Goal: Task Accomplishment & Management: Manage account settings

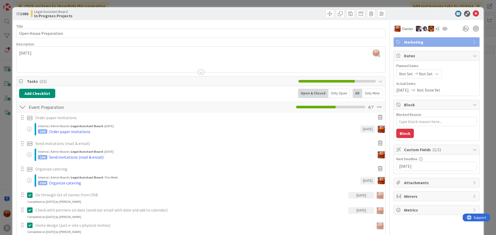
scroll to position [136, 0]
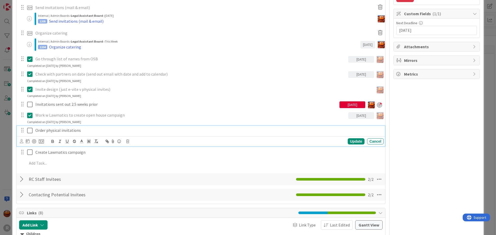
click at [4, 140] on div "ID 1086 Legal Assistant Board In Progress Projects Title 22 / 128 Open House Pr…" at bounding box center [248, 117] width 496 height 235
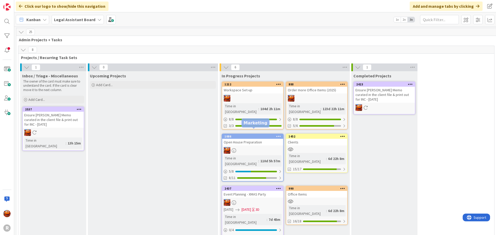
click at [259, 147] on div at bounding box center [252, 150] width 61 height 7
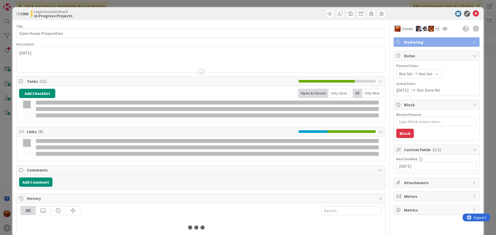
type textarea "x"
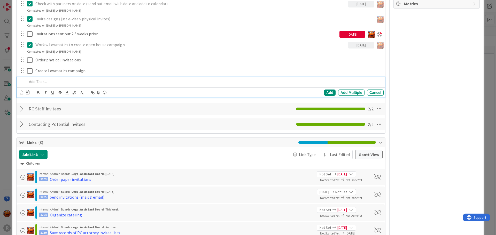
click at [43, 82] on p at bounding box center [204, 82] width 354 height 6
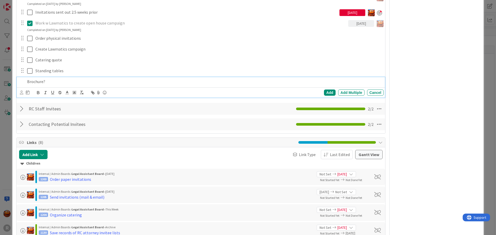
scroll to position [239, 0]
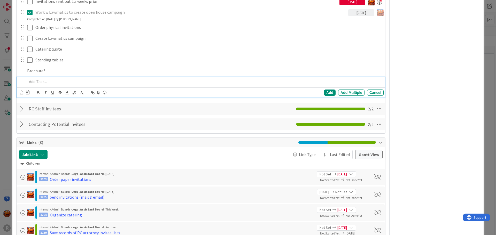
type textarea "x"
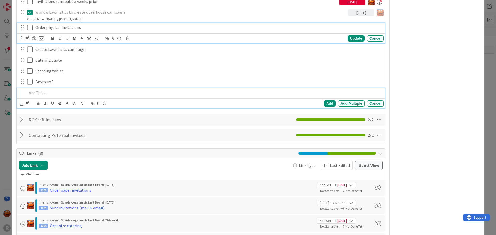
click at [50, 32] on div "Order physical invitations Update Cancel" at bounding box center [201, 33] width 368 height 20
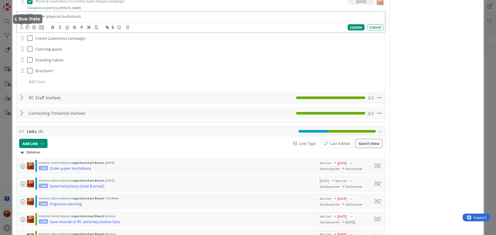
click at [27, 27] on icon at bounding box center [28, 27] width 4 height 4
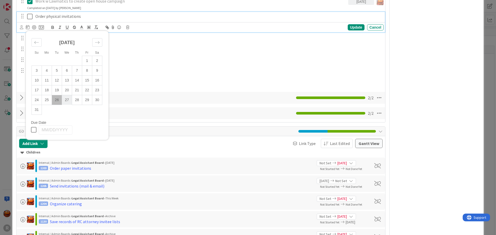
click at [68, 100] on td "27" at bounding box center [67, 100] width 10 height 10
type input "[DATE]"
click at [21, 27] on icon at bounding box center [21, 27] width 3 height 4
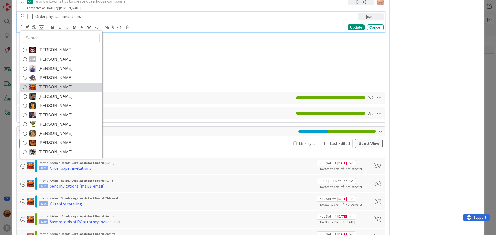
click at [46, 85] on span "[PERSON_NAME]" at bounding box center [55, 87] width 34 height 8
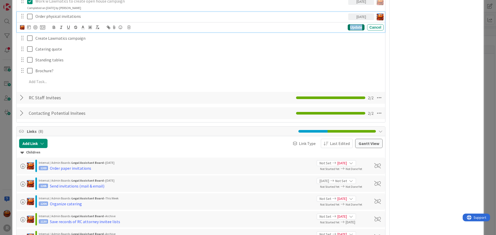
click at [352, 28] on div "Update" at bounding box center [356, 27] width 17 height 6
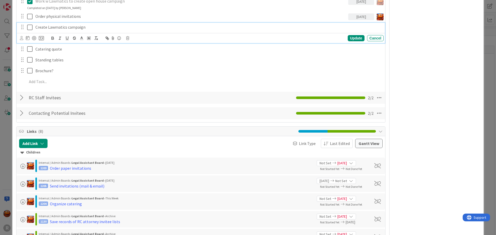
click at [87, 30] on div "Create Lawmatics campaign" at bounding box center [208, 27] width 350 height 9
click at [21, 38] on icon at bounding box center [21, 38] width 3 height 4
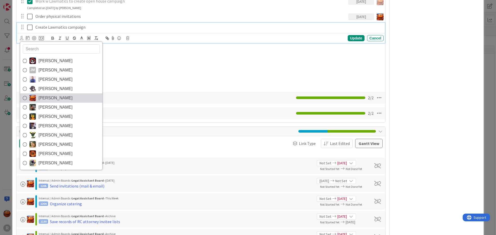
click at [50, 95] on span "[PERSON_NAME]" at bounding box center [55, 98] width 34 height 8
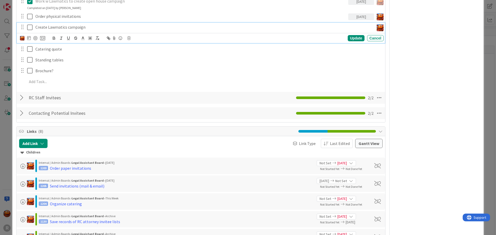
type textarea "x"
click at [30, 39] on icon at bounding box center [29, 38] width 4 height 4
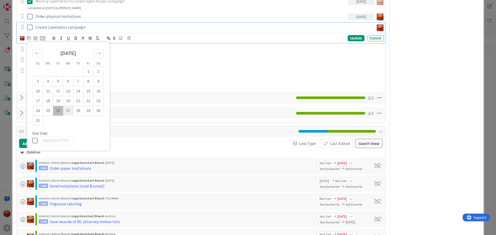
click at [69, 110] on td "27" at bounding box center [68, 111] width 10 height 10
type input "[DATE]"
click at [33, 37] on div at bounding box center [35, 38] width 4 height 4
click at [350, 37] on div "Update" at bounding box center [356, 38] width 17 height 6
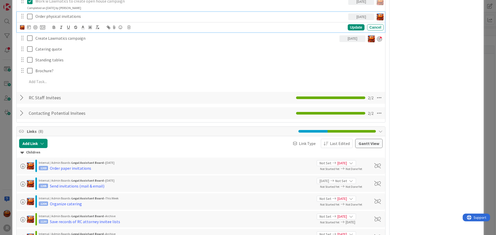
click at [58, 20] on div "Order physical invitations" at bounding box center [190, 16] width 315 height 9
click at [36, 27] on div at bounding box center [35, 27] width 4 height 4
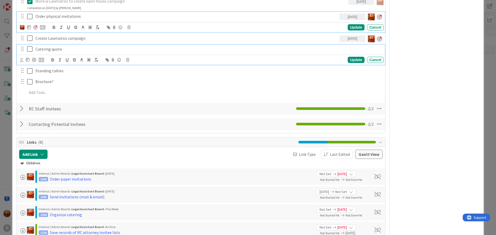
click at [48, 50] on p "Catering quote" at bounding box center [208, 49] width 346 height 6
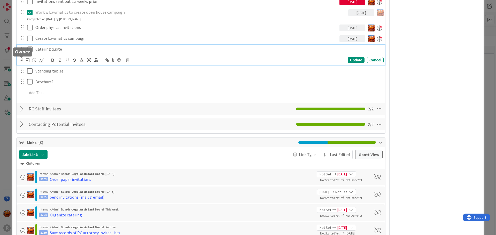
click at [22, 61] on icon at bounding box center [21, 60] width 3 height 4
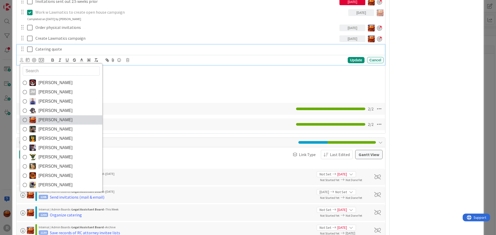
click at [47, 120] on span "[PERSON_NAME]" at bounding box center [55, 120] width 34 height 8
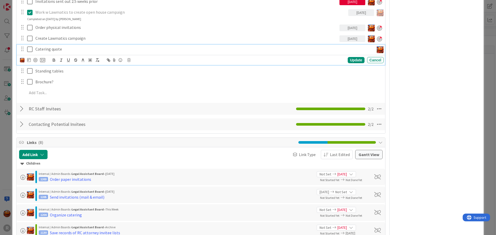
type textarea "x"
click at [29, 59] on icon at bounding box center [29, 60] width 4 height 4
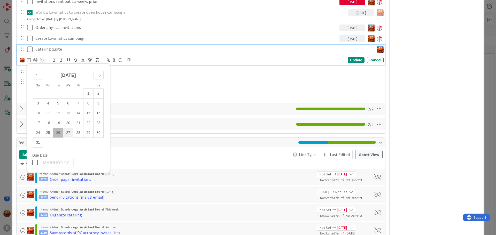
click at [71, 132] on td "27" at bounding box center [68, 133] width 10 height 10
type input "[DATE]"
click at [356, 61] on div "Update" at bounding box center [356, 60] width 17 height 6
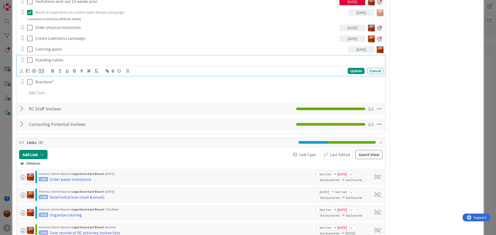
click at [53, 61] on p "Standing tables" at bounding box center [208, 60] width 346 height 6
click at [20, 72] on icon at bounding box center [21, 71] width 3 height 4
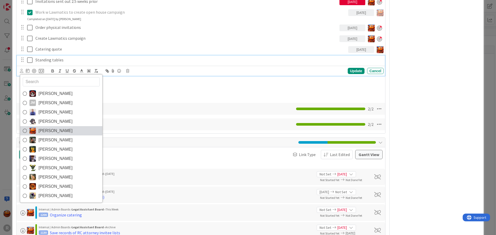
click at [45, 129] on span "[PERSON_NAME]" at bounding box center [55, 131] width 34 height 8
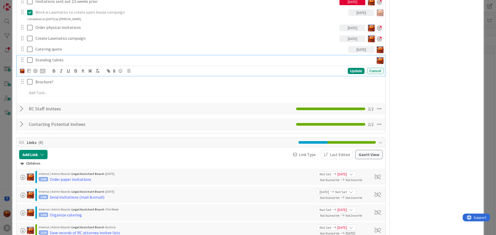
type textarea "x"
click at [30, 71] on icon at bounding box center [29, 71] width 4 height 4
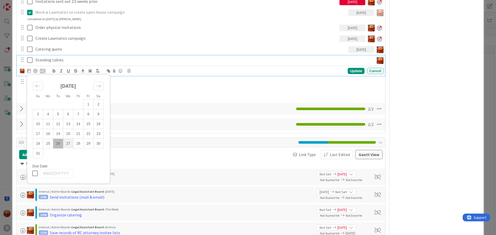
click at [67, 145] on td "27" at bounding box center [68, 144] width 10 height 10
type input "[DATE]"
click at [355, 69] on div "Update" at bounding box center [356, 71] width 17 height 6
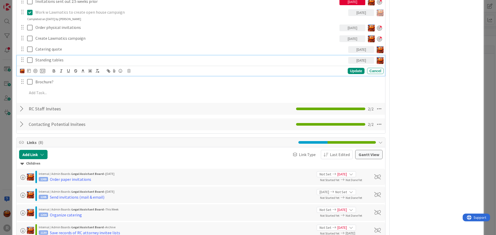
drag, startPoint x: 43, startPoint y: 61, endPoint x: 42, endPoint y: 64, distance: 3.1
click at [44, 60] on p "Standing tables" at bounding box center [190, 60] width 311 height 6
click at [37, 69] on div at bounding box center [35, 71] width 4 height 4
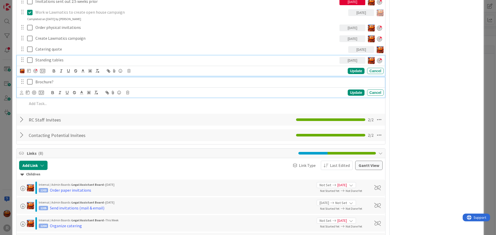
click at [47, 83] on p "Brochure?" at bounding box center [208, 82] width 346 height 6
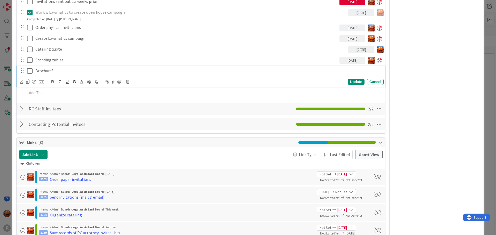
scroll to position [228, 0]
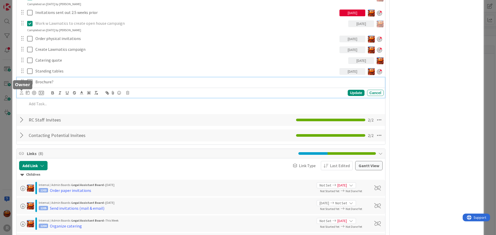
click at [20, 92] on icon at bounding box center [21, 93] width 3 height 4
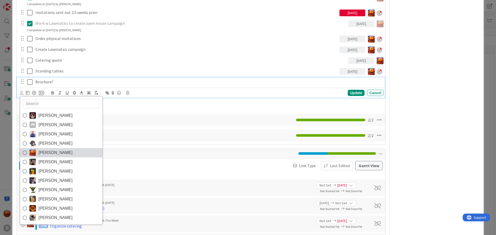
click at [51, 154] on span "[PERSON_NAME]" at bounding box center [55, 153] width 34 height 8
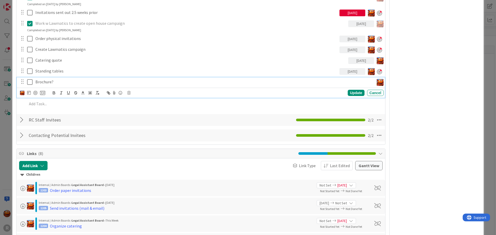
type textarea "x"
click at [29, 92] on icon at bounding box center [29, 93] width 4 height 4
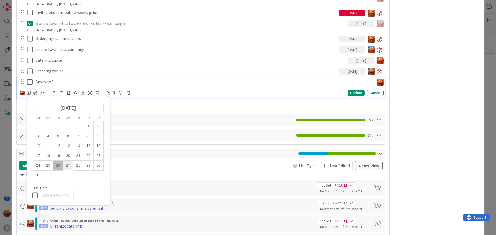
click at [66, 166] on td "27" at bounding box center [68, 166] width 10 height 10
type input "[DATE]"
type textarea "x"
click at [350, 91] on div "Update" at bounding box center [356, 93] width 17 height 6
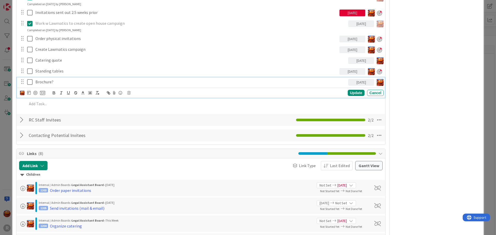
click at [52, 82] on p "Brochure?" at bounding box center [190, 82] width 311 height 6
click at [10, 89] on div "ID 1086 Legal Assistant Board In Progress Projects Title 22 / 128 Open House Pr…" at bounding box center [248, 117] width 496 height 235
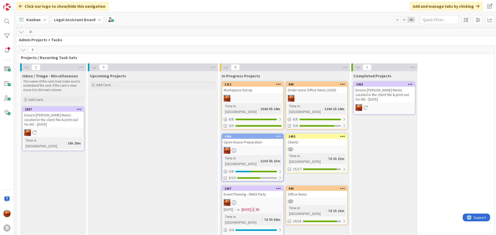
click at [28, 21] on span "Kanban" at bounding box center [33, 20] width 14 height 6
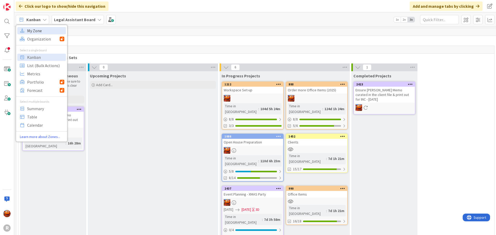
click at [37, 32] on span "My Zone" at bounding box center [45, 31] width 37 height 8
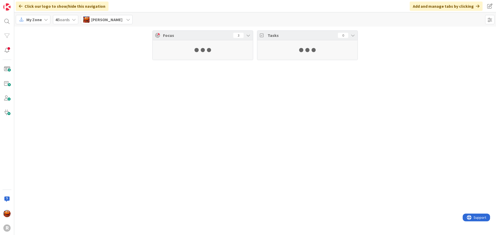
click at [37, 23] on div "My Zone" at bounding box center [33, 19] width 35 height 9
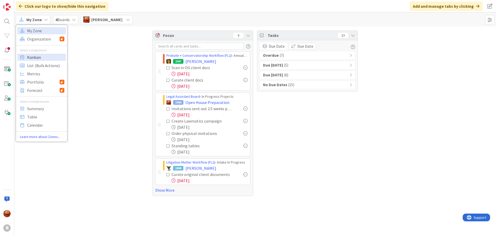
click at [36, 57] on span "Kanban" at bounding box center [45, 57] width 37 height 8
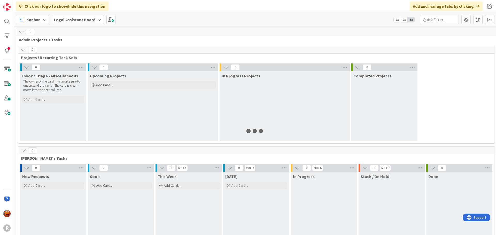
click at [77, 19] on b "Legal Assistant Board" at bounding box center [74, 19] width 41 height 5
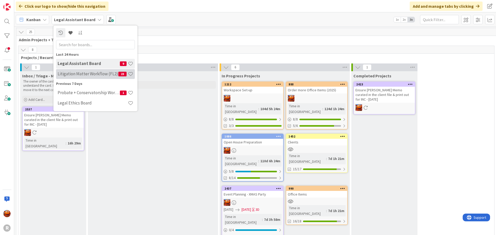
click at [82, 75] on h4 "Litigation Matter Workflow (FL2)" at bounding box center [88, 73] width 61 height 5
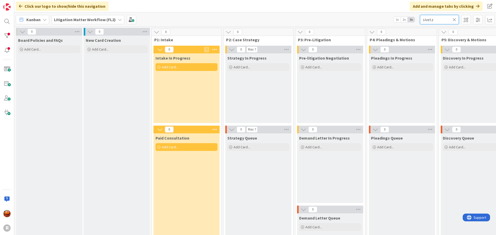
click at [435, 21] on input "sivetz" at bounding box center [439, 19] width 39 height 9
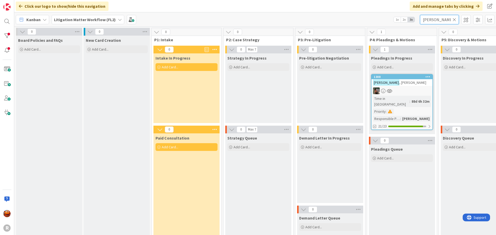
type input "[PERSON_NAME]"
click at [413, 90] on div at bounding box center [401, 91] width 61 height 7
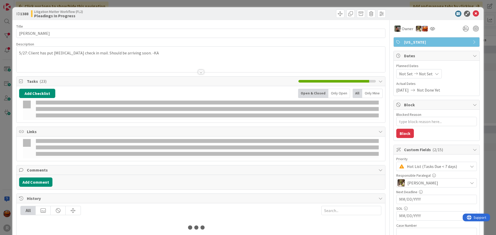
type textarea "x"
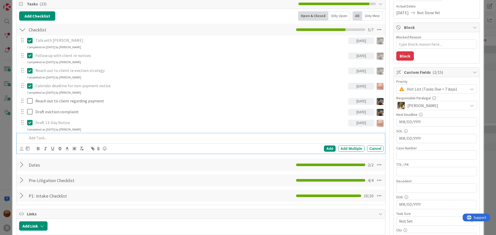
click at [53, 140] on p at bounding box center [204, 138] width 354 height 6
click at [24, 148] on div at bounding box center [25, 149] width 10 height 6
click at [22, 148] on icon at bounding box center [21, 149] width 3 height 4
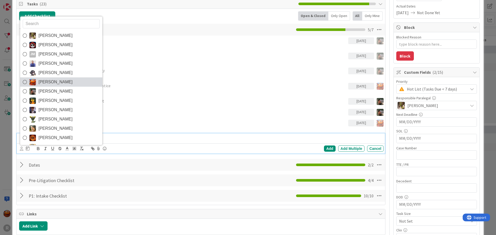
click at [53, 83] on span "[PERSON_NAME]" at bounding box center [55, 82] width 34 height 8
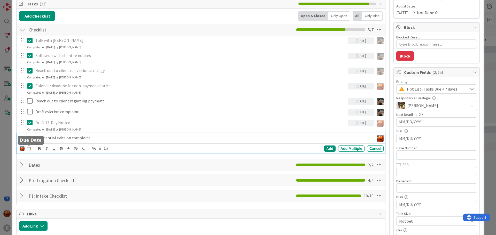
click at [29, 149] on icon at bounding box center [29, 148] width 4 height 4
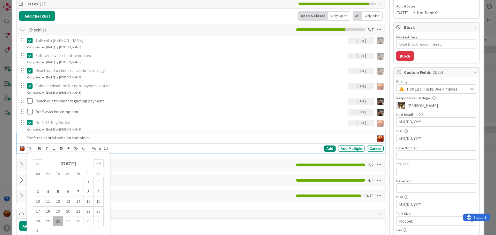
click at [59, 220] on td "26" at bounding box center [58, 222] width 10 height 10
click at [324, 149] on div "Add" at bounding box center [330, 149] width 12 height 6
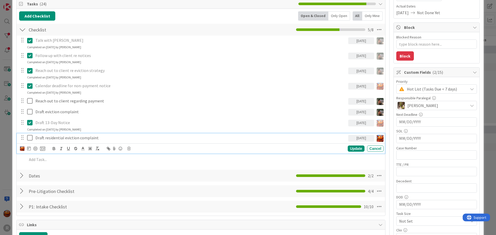
click at [44, 139] on p "Draft residential eviction complaint" at bounding box center [190, 138] width 311 height 6
click at [34, 149] on div at bounding box center [35, 149] width 4 height 4
type textarea "x"
click at [6, 137] on div "ID 1388 Litigation Matter Workflow (FL2) Pleadings In Progress Title 14 / 128 […" at bounding box center [248, 117] width 496 height 235
